Goal: Transaction & Acquisition: Purchase product/service

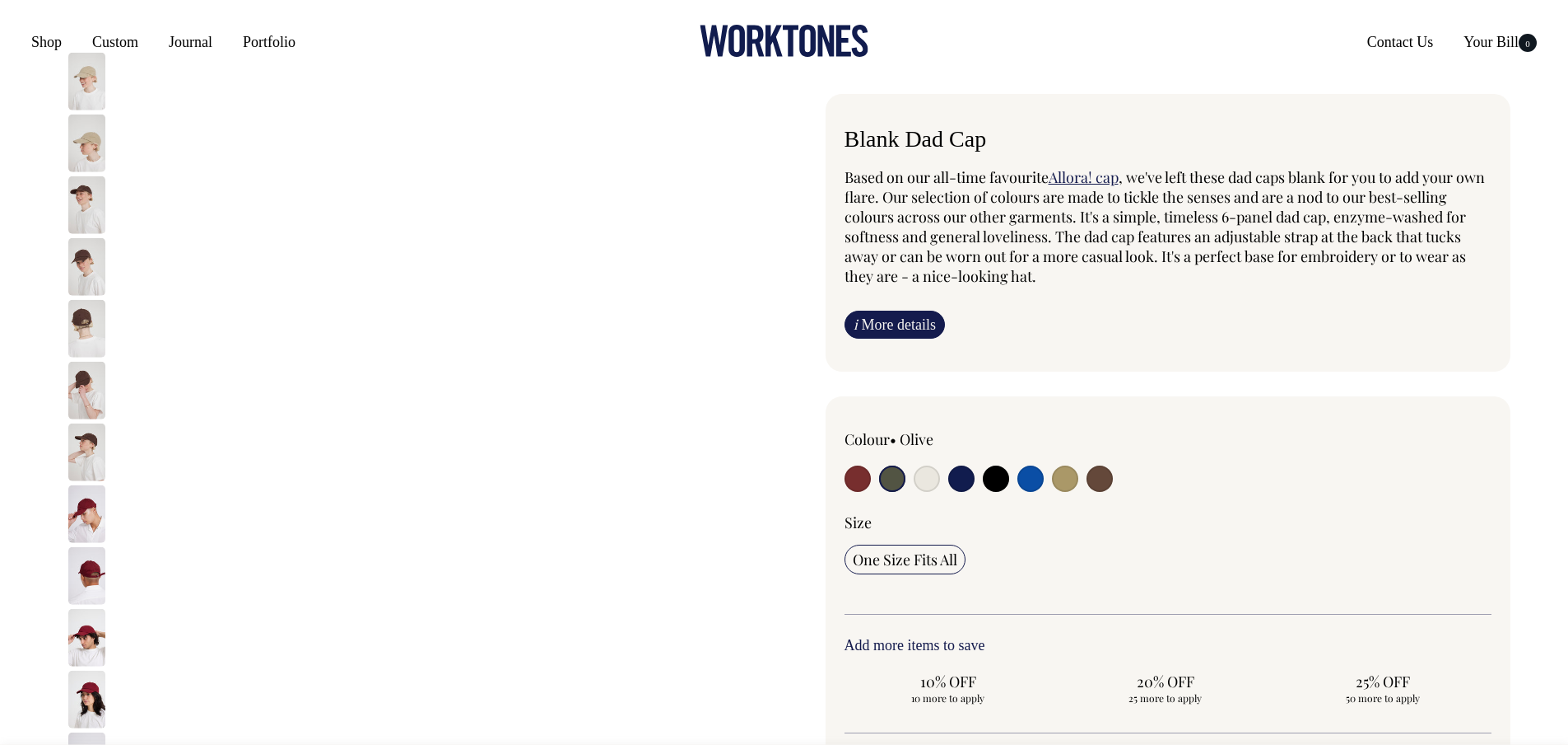
drag, startPoint x: 1194, startPoint y: 175, endPoint x: 1358, endPoint y: 188, distance: 164.5
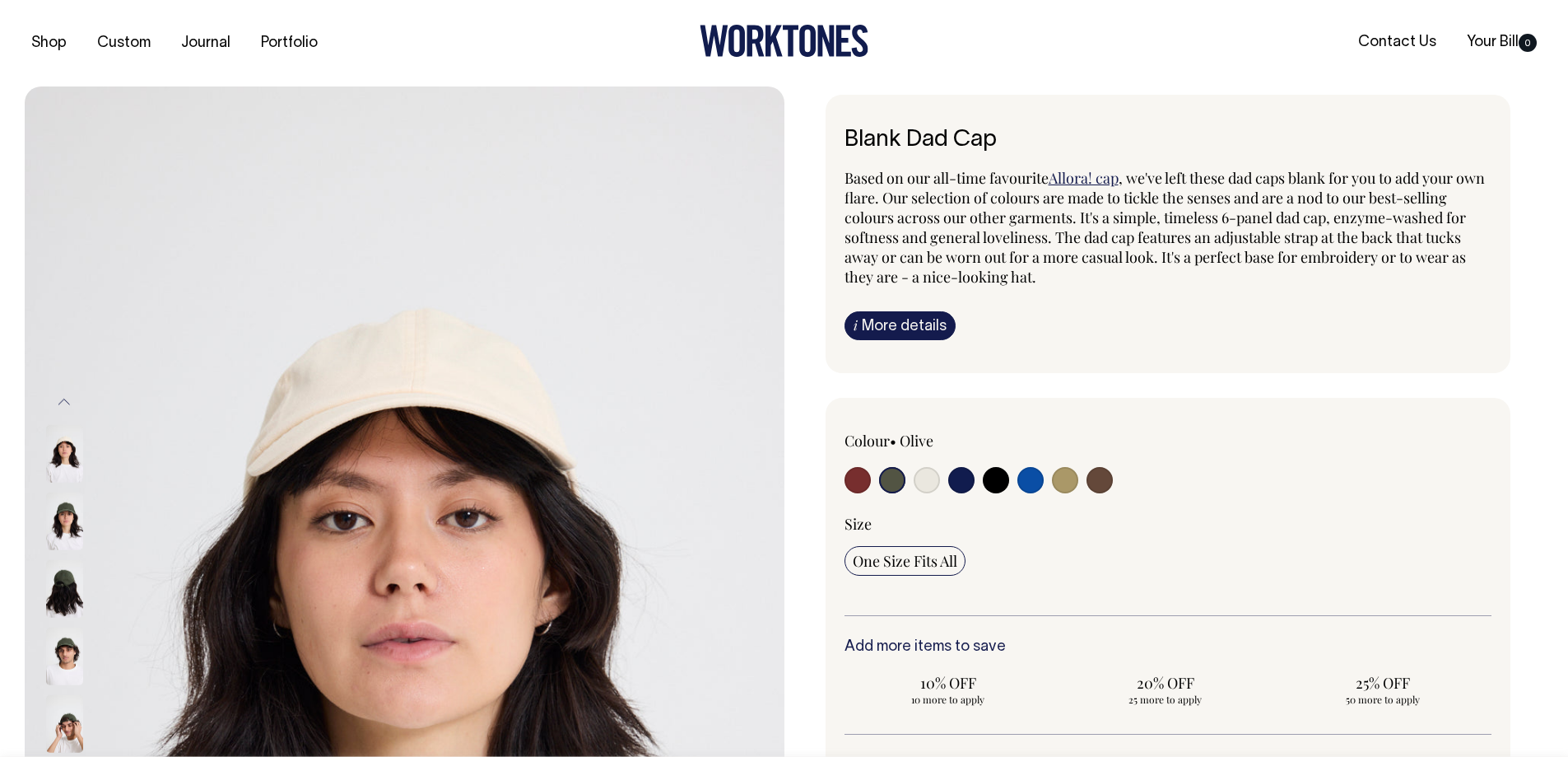
click at [1007, 206] on span ", we've left these dad caps blank for you to add your own flare. Our selection …" at bounding box center [1165, 227] width 640 height 118
click at [53, 328] on img at bounding box center [64, 520] width 37 height 57
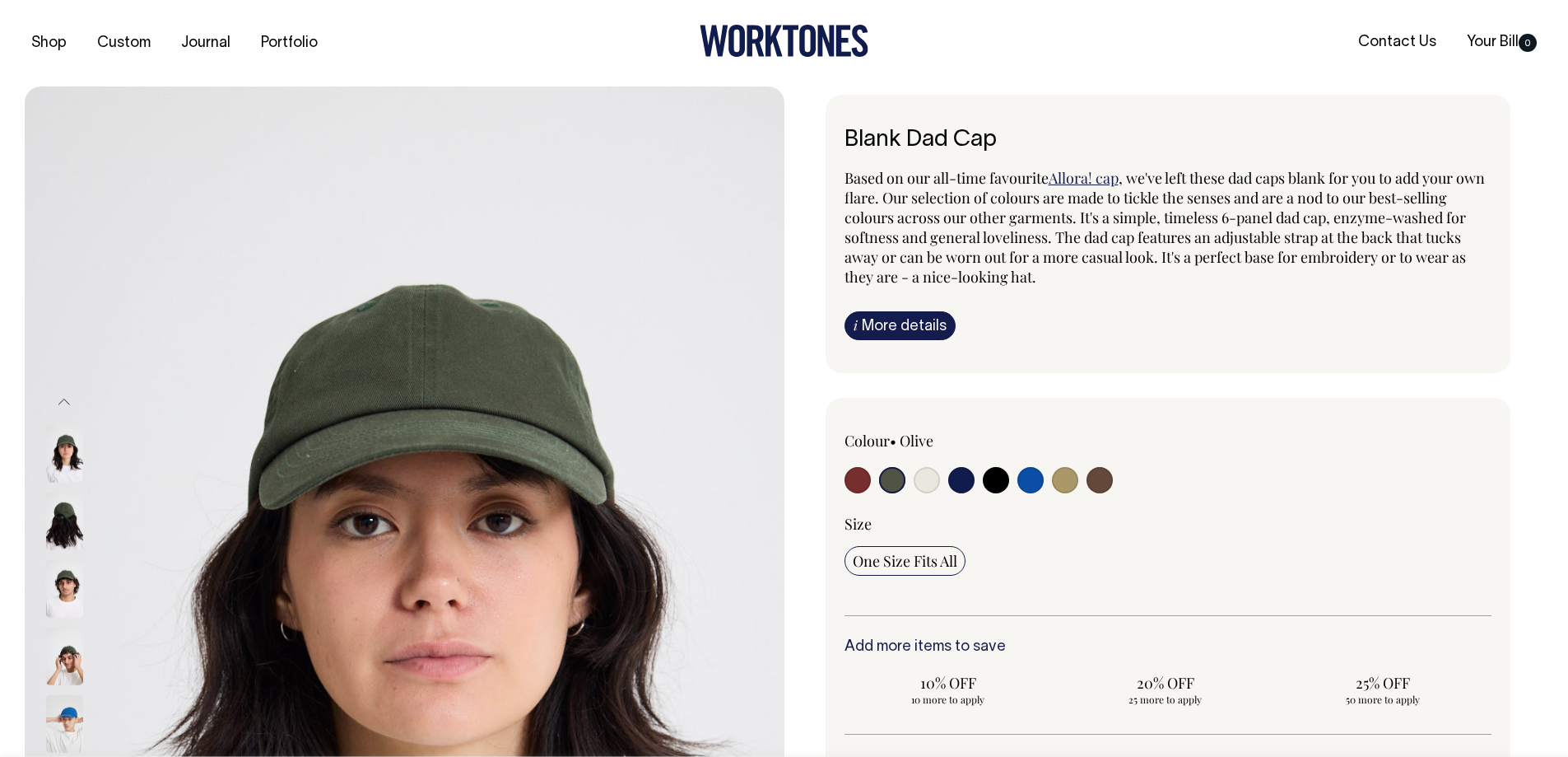
click at [50, 328] on img at bounding box center [64, 588] width 37 height 57
click at [64, 328] on img at bounding box center [64, 656] width 37 height 57
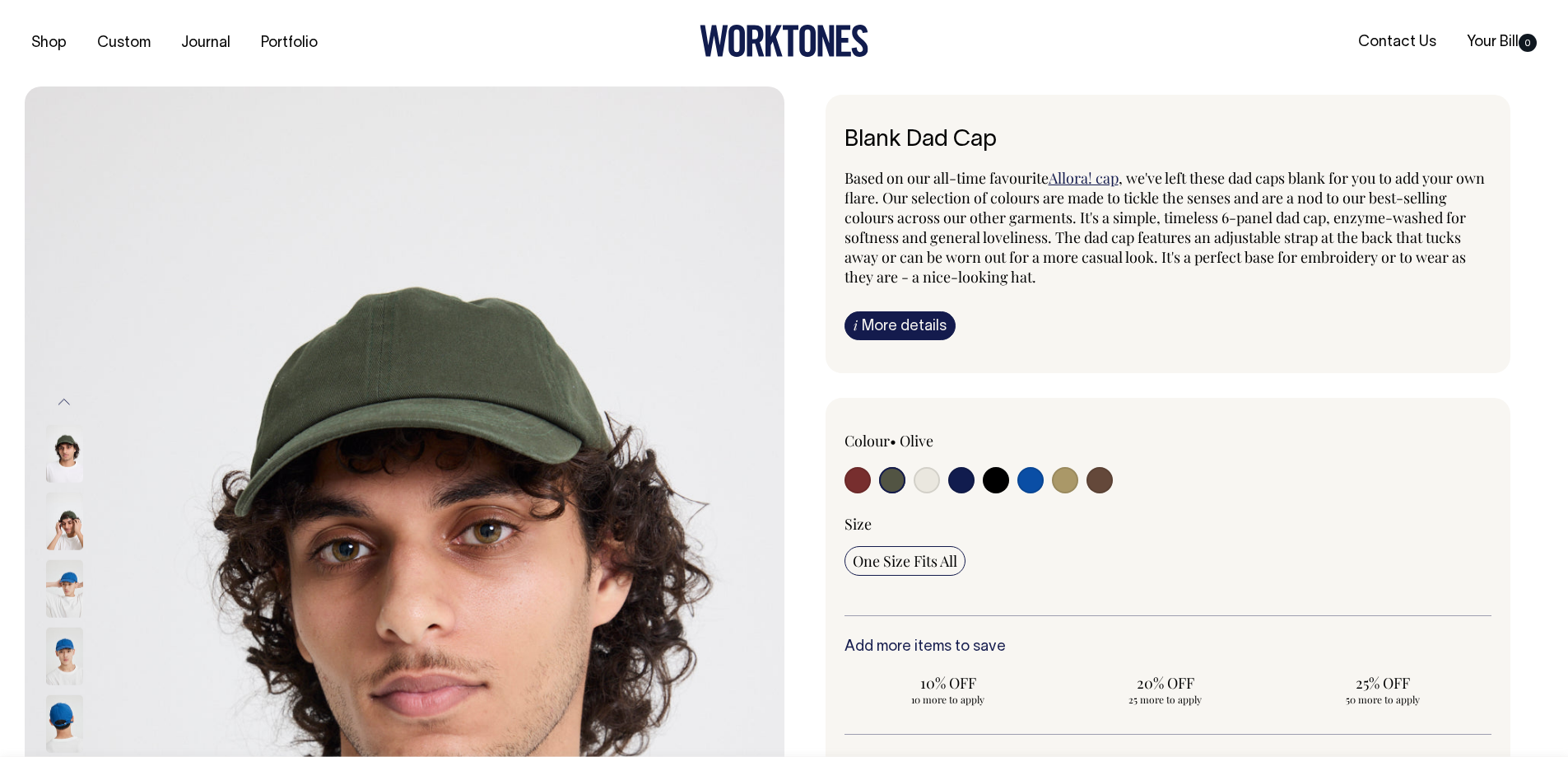
click at [1037, 244] on span ", we've left these dad caps blank for you to add your own flare. Our selection …" at bounding box center [1165, 227] width 640 height 118
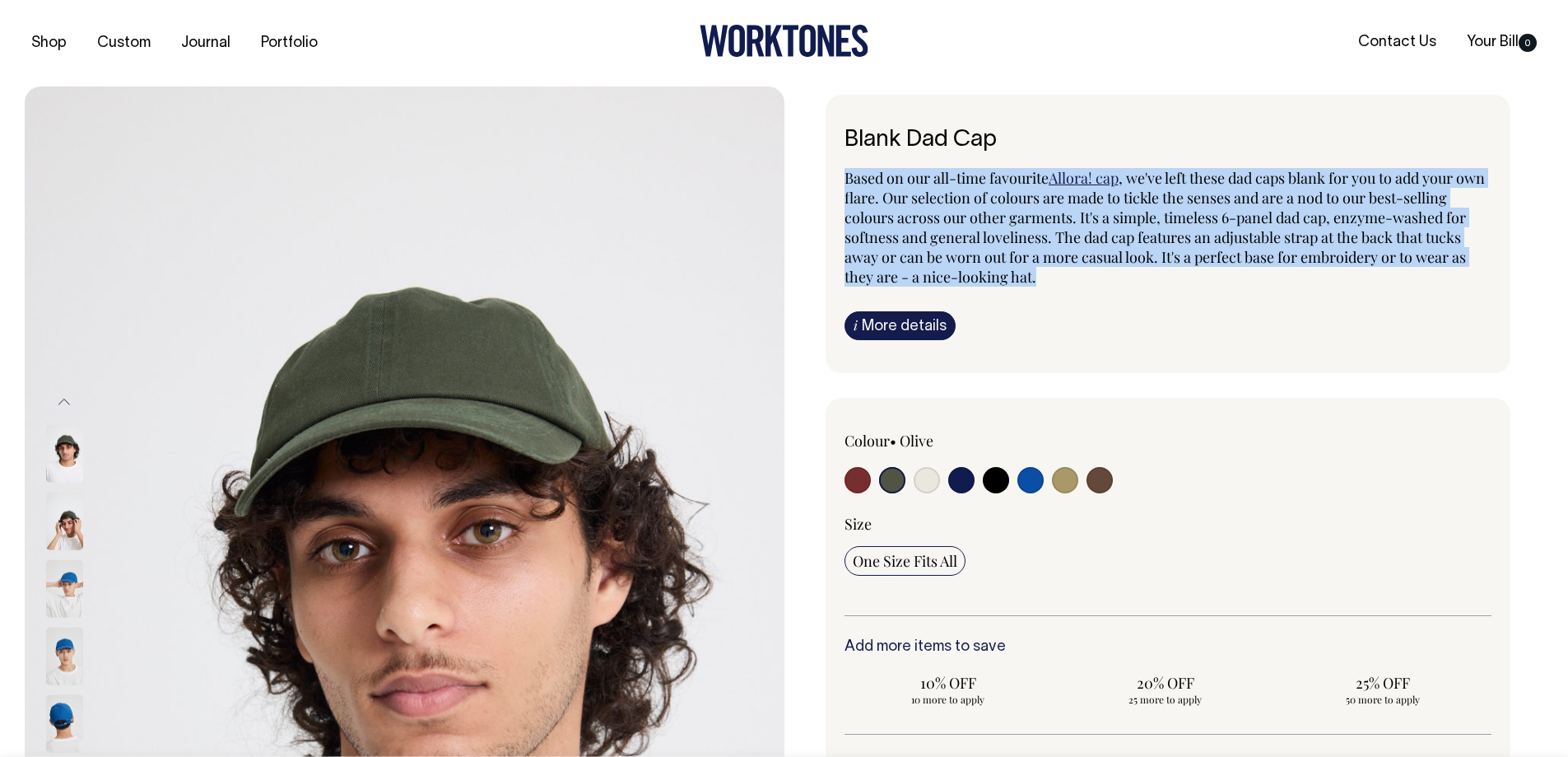
click at [1037, 244] on span ", we've left these dad caps blank for you to add your own flare. Our selection …" at bounding box center [1165, 227] width 640 height 118
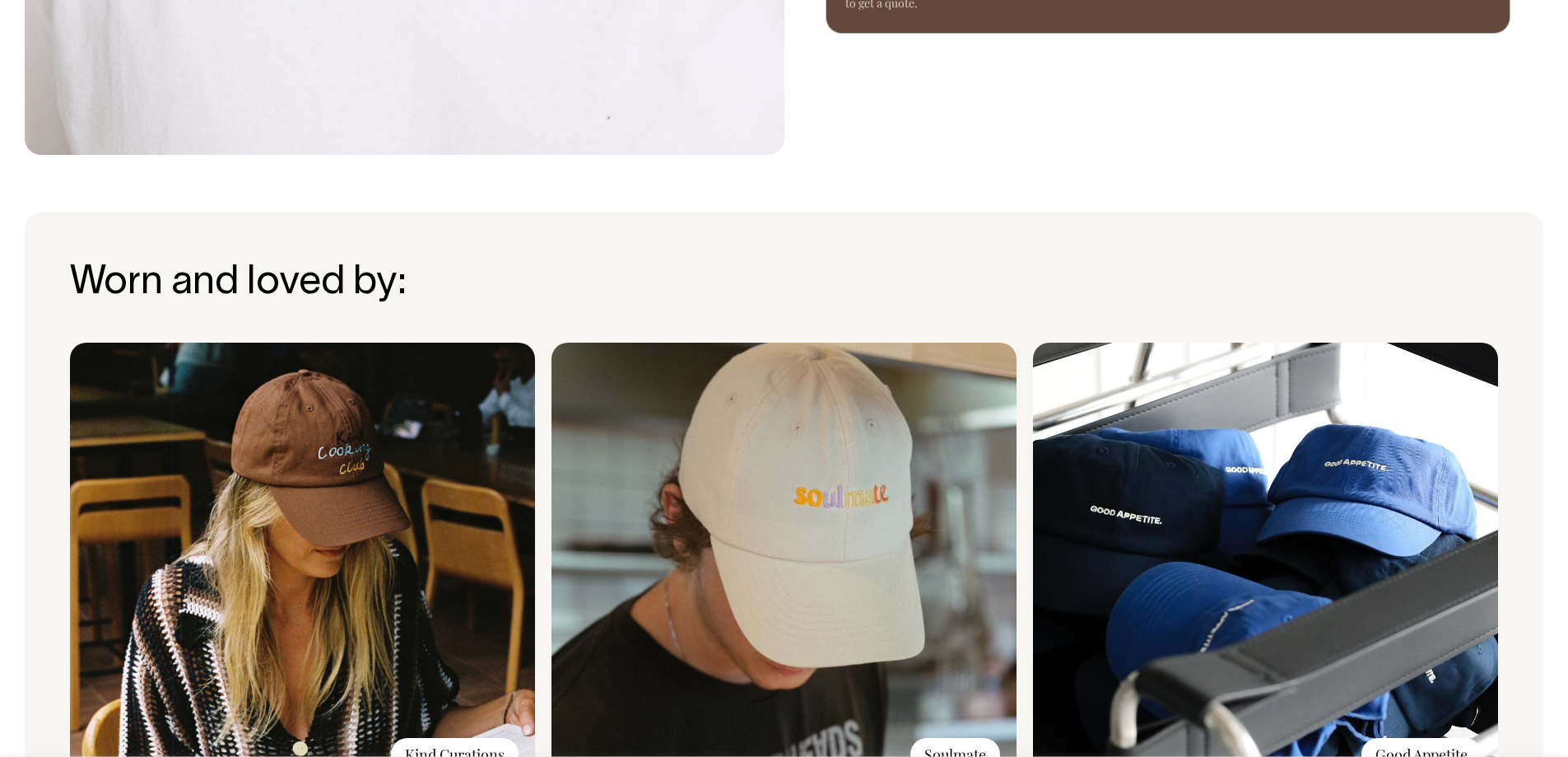
scroll to position [1071, 0]
